Goal: Information Seeking & Learning: Learn about a topic

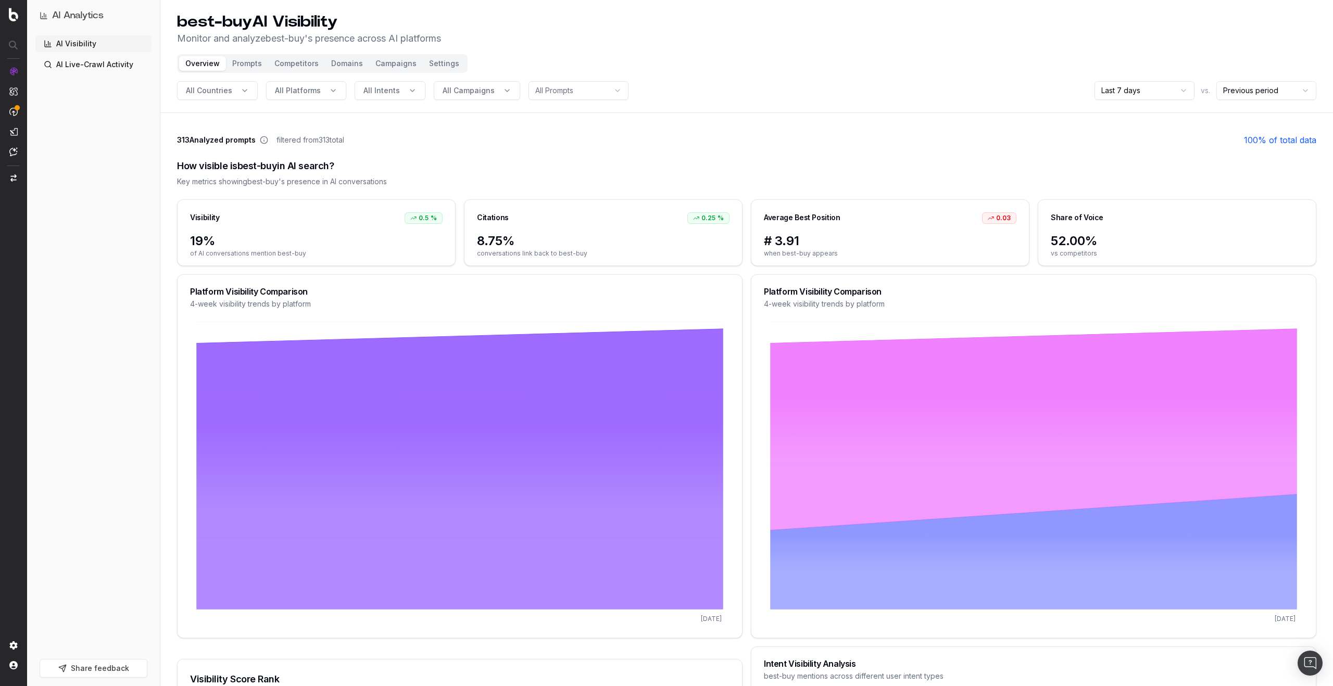
click at [100, 666] on button "Share feedback" at bounding box center [94, 668] width 108 height 19
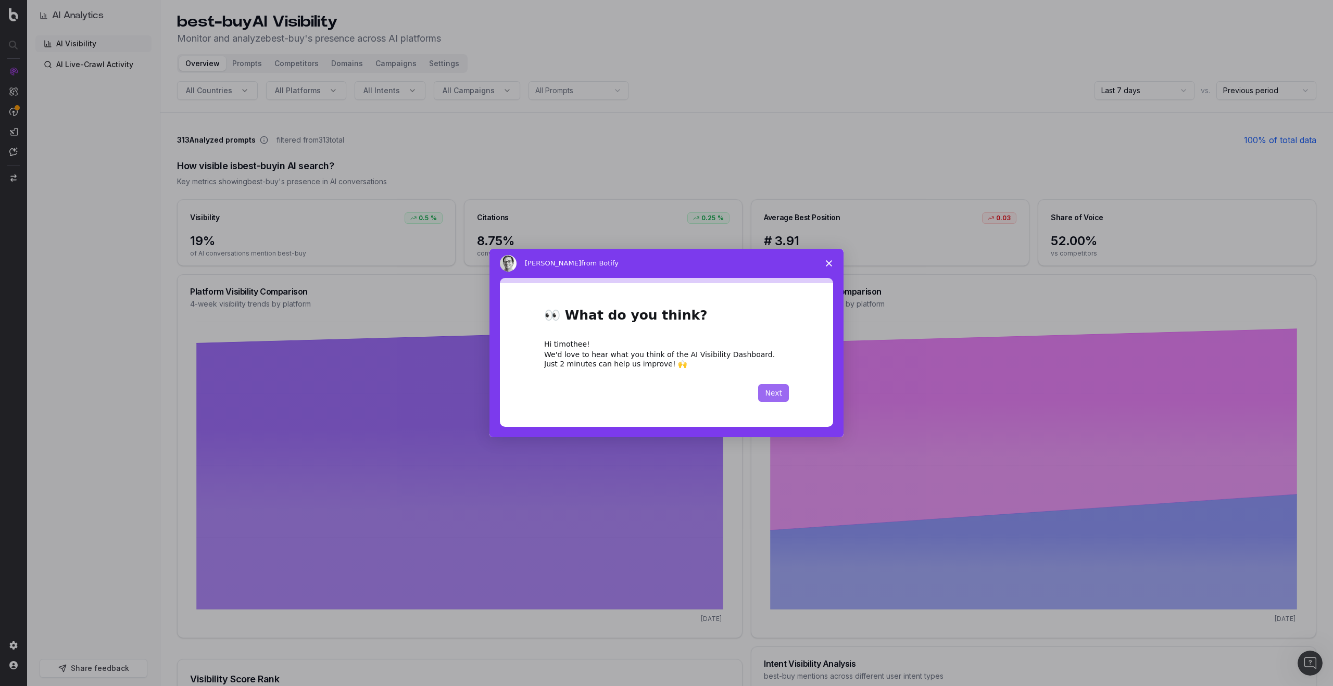
click at [776, 394] on button "Next" at bounding box center [773, 393] width 31 height 18
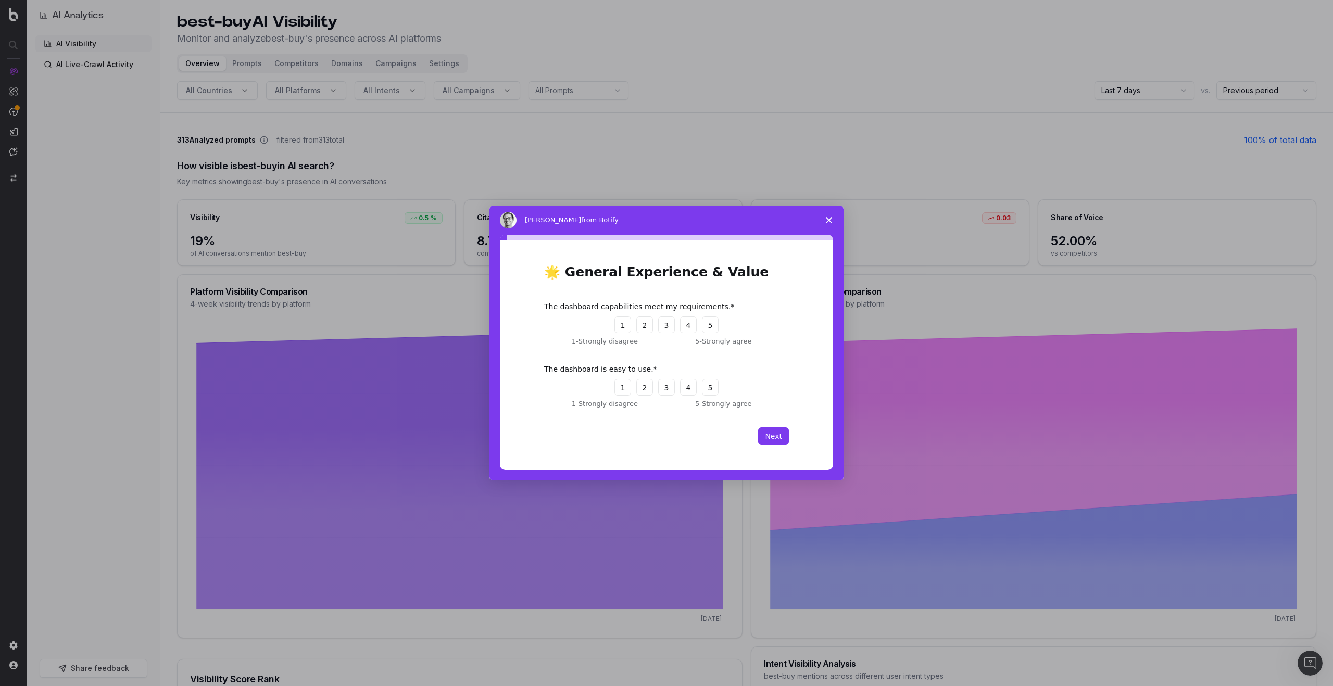
click at [827, 219] on icon "Close survey" at bounding box center [829, 220] width 6 height 6
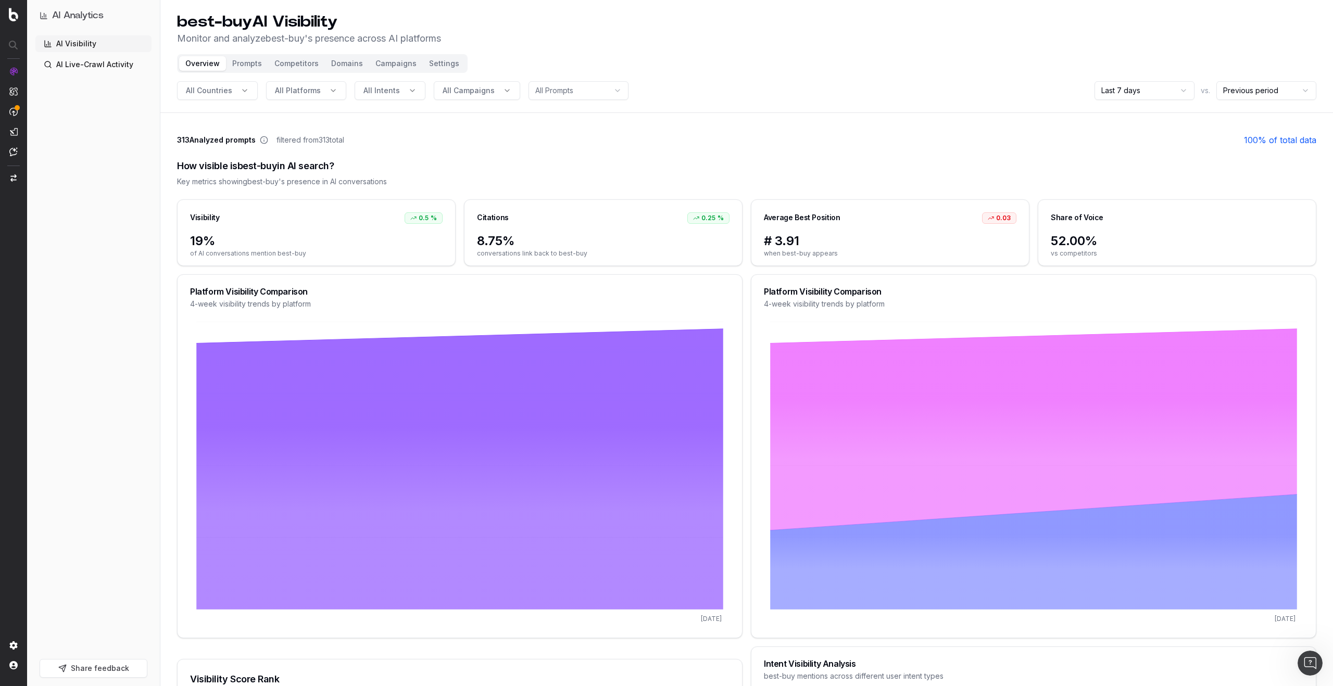
click at [63, 553] on div "AI Visibility AI Live-Crawl Activity" at bounding box center [93, 344] width 116 height 619
click at [1005, 90] on div "All Countries All Platforms All Intents All Campaigns All Prompts Last 7 days v…" at bounding box center [746, 90] width 1139 height 19
